Goal: Information Seeking & Learning: Learn about a topic

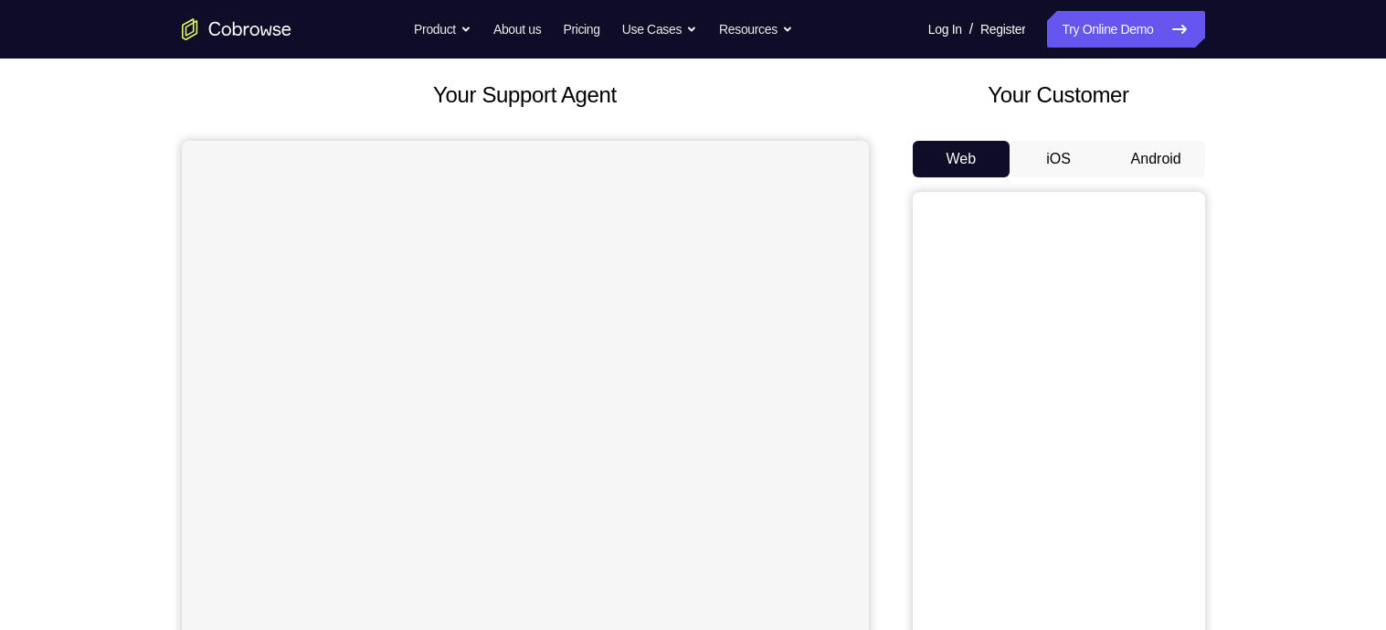
scroll to position [129, 0]
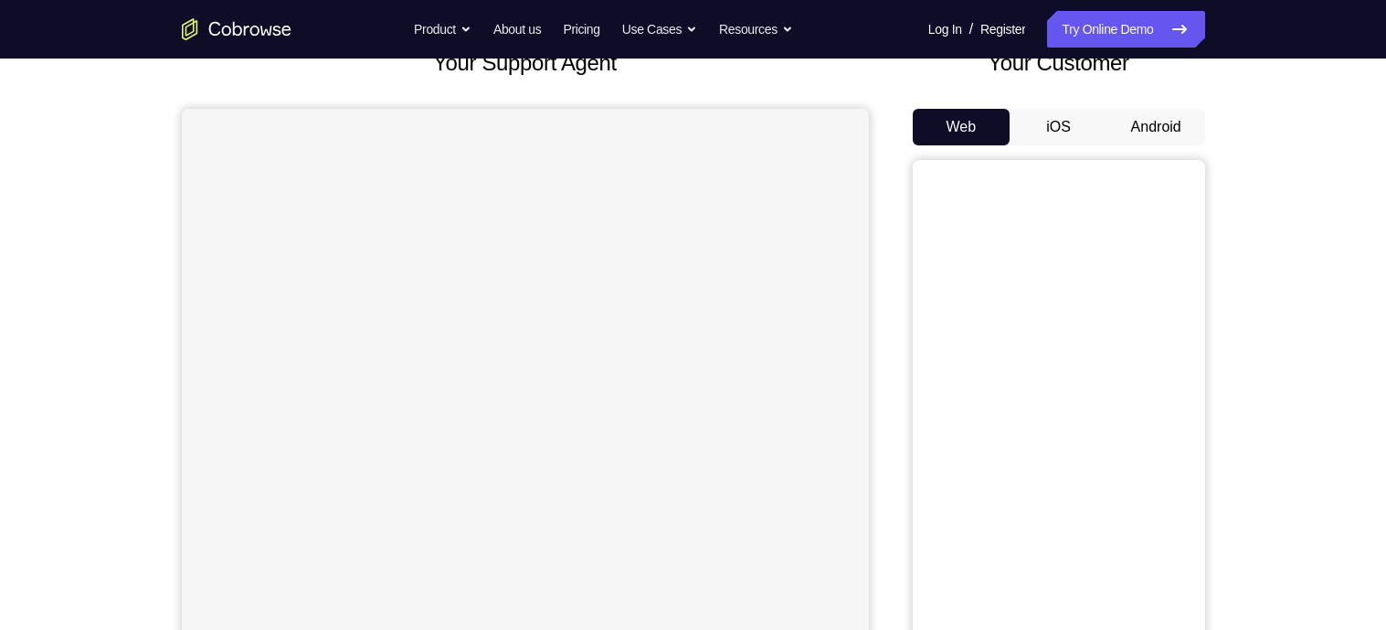
click at [1159, 122] on button "Android" at bounding box center [1157, 127] width 98 height 37
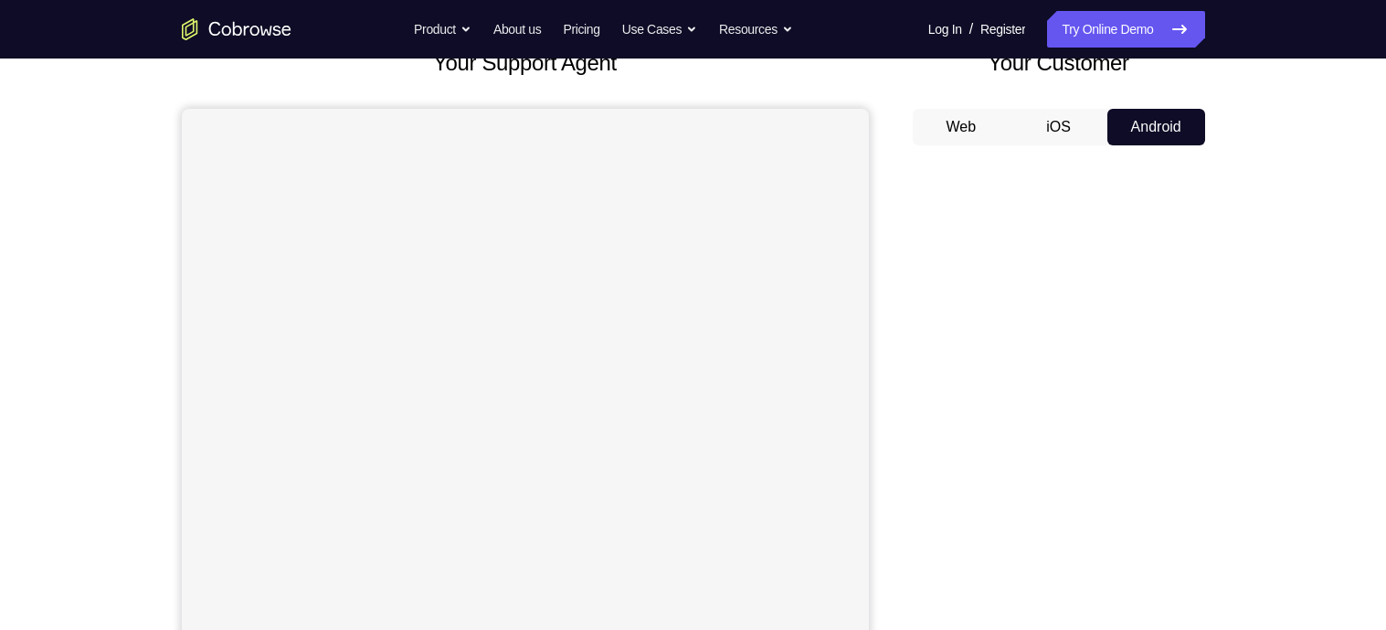
click at [1274, 365] on div "Your Support Agent Your Customer Web iOS Android Next Steps We’d be happy to gi…" at bounding box center [694, 532] width 1170 height 1205
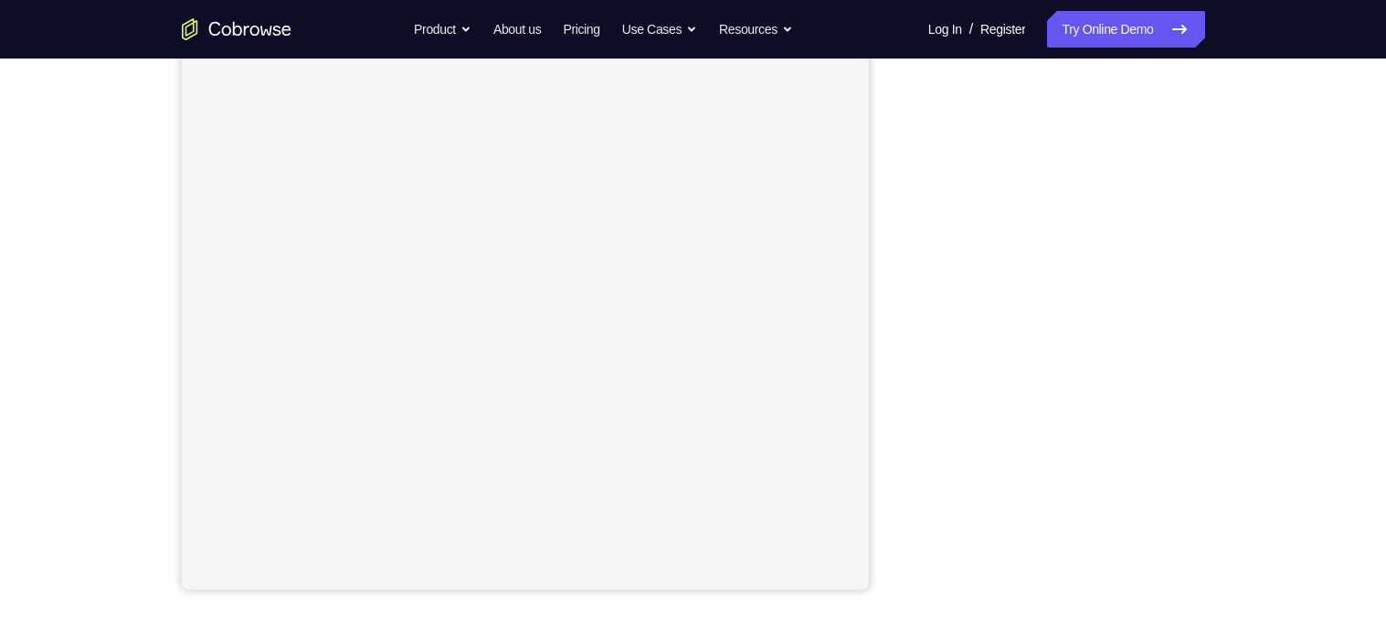
scroll to position [258, 0]
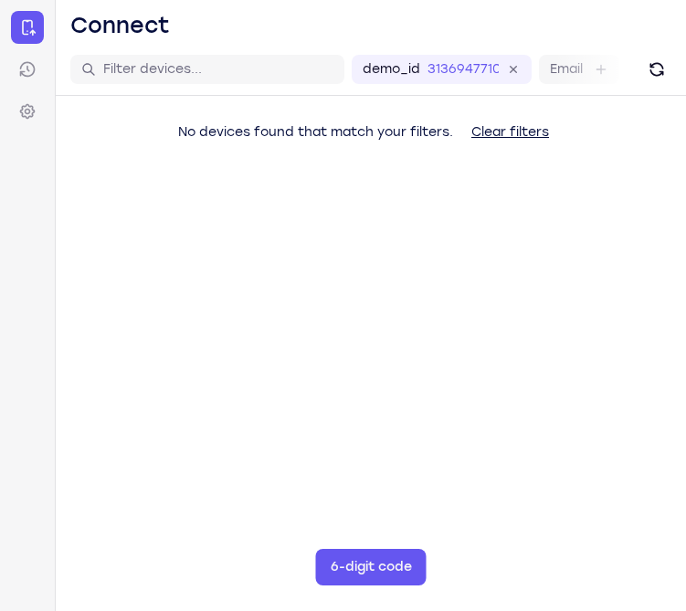
click at [684, 250] on main "demo_id 3136947710 3136947710 Email User ID Device ID Device name 6-digit code …" at bounding box center [371, 349] width 631 height 611
